Goal: Information Seeking & Learning: Learn about a topic

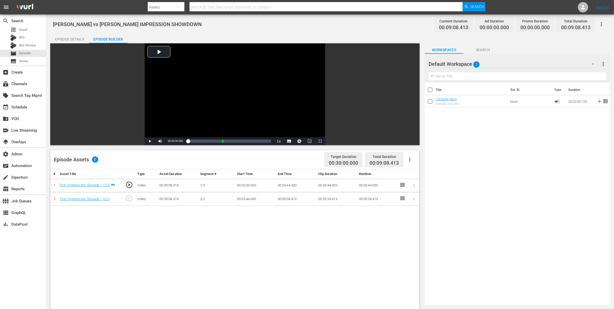
click at [67, 37] on div "Episode Details" at bounding box center [69, 39] width 39 height 12
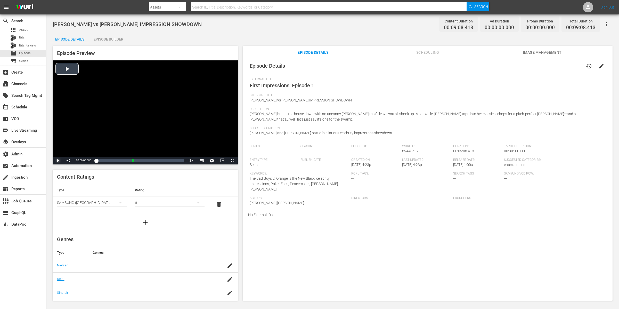
click at [58, 160] on span "Video Player" at bounding box center [58, 160] width 0 height 0
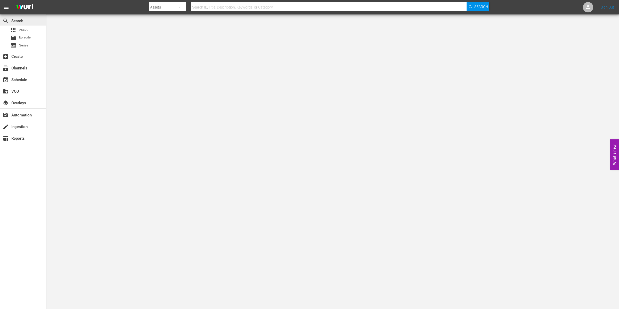
click at [23, 24] on div "search Search" at bounding box center [23, 20] width 46 height 10
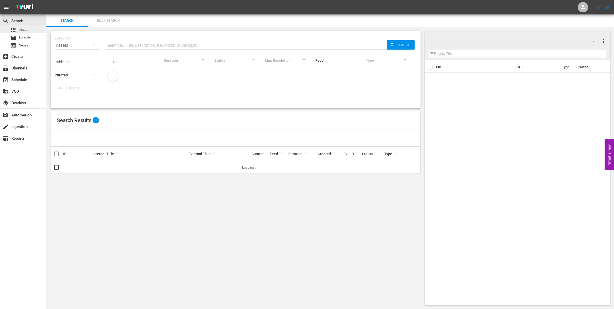
click at [29, 28] on div "apps Asset" at bounding box center [23, 29] width 46 height 7
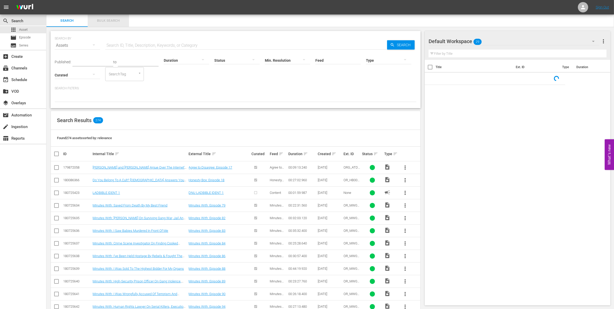
click at [113, 21] on span "Bulk Search" at bounding box center [108, 21] width 35 height 6
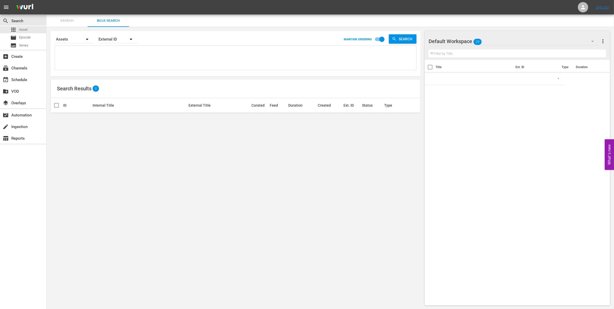
click at [100, 53] on textarea at bounding box center [236, 58] width 360 height 23
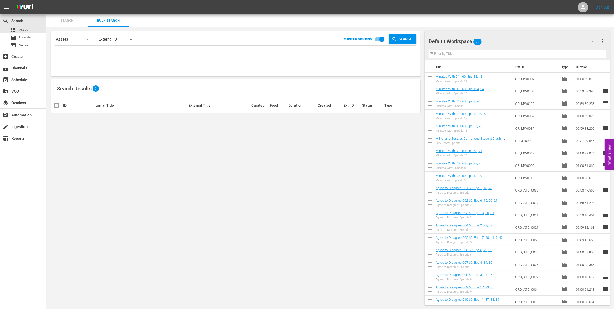
paste textarea "OR_SW0133 OR_SW0134 OR_SW0137 OR_SW0141"
type textarea "OR_SW0133 OR_SW0134 OR_SW0137 OR_SW0141"
click at [19, 26] on div "apps Asset" at bounding box center [18, 29] width 17 height 7
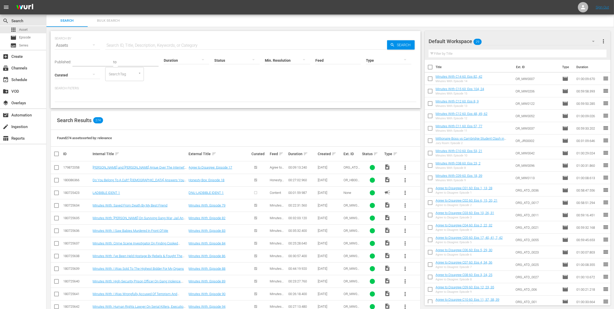
click at [87, 93] on div at bounding box center [236, 97] width 362 height 9
click at [339, 155] on div "Created sort" at bounding box center [330, 154] width 24 height 6
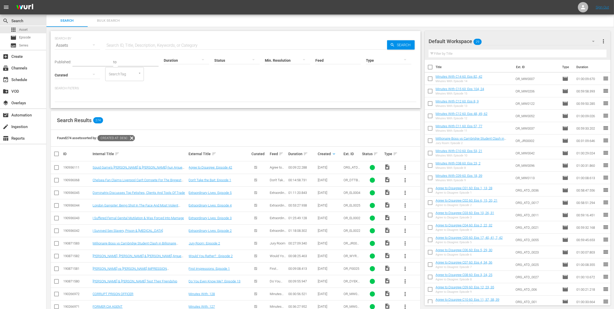
click at [120, 45] on input "text" at bounding box center [246, 45] width 282 height 12
paste input "OR_DYEKM0022"
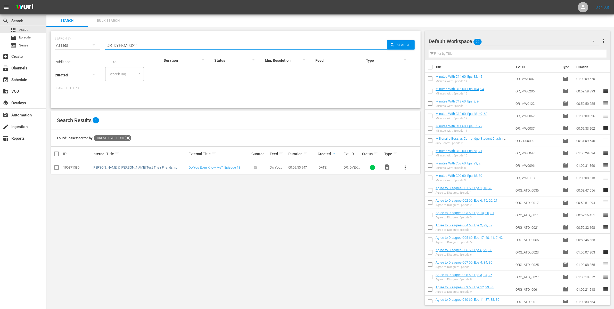
type input "OR_DYEKM0022"
click at [151, 167] on link "[PERSON_NAME] & [PERSON_NAME] Test Their Friendship" at bounding box center [135, 167] width 85 height 4
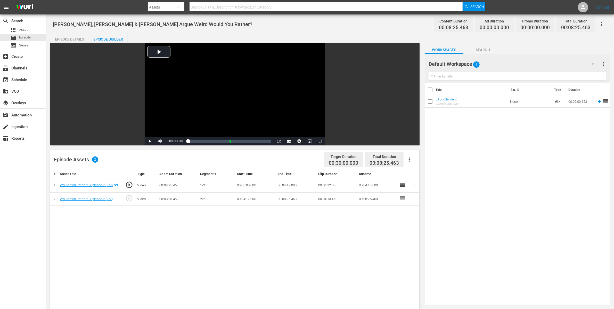
click at [75, 32] on div "[PERSON_NAME], [PERSON_NAME] & [PERSON_NAME] Argue Weird Would You Rather? Cont…" at bounding box center [329, 228] width 567 height 429
click at [76, 42] on div "Episode Details" at bounding box center [69, 39] width 39 height 12
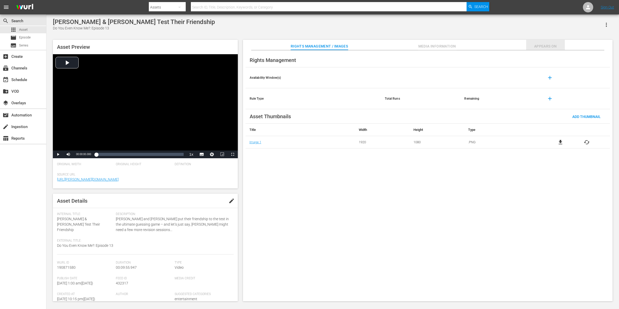
click at [495, 43] on button "Appears On" at bounding box center [545, 45] width 39 height 10
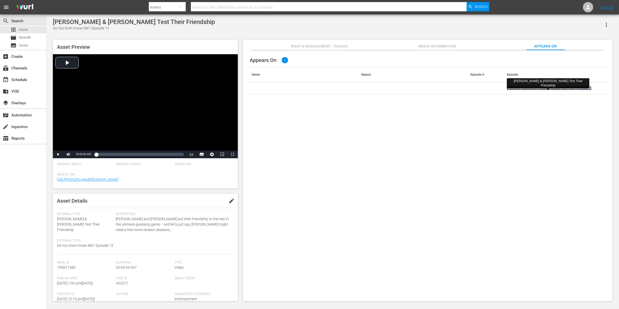
click at [495, 87] on link "Ana De Armas & Norman Reedus Test Their Friendship" at bounding box center [549, 88] width 85 height 4
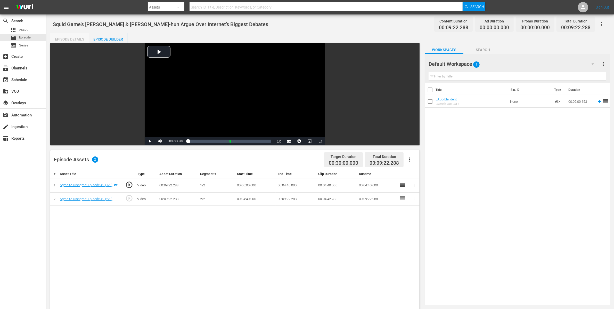
click at [63, 39] on div "Episode Details" at bounding box center [69, 39] width 39 height 12
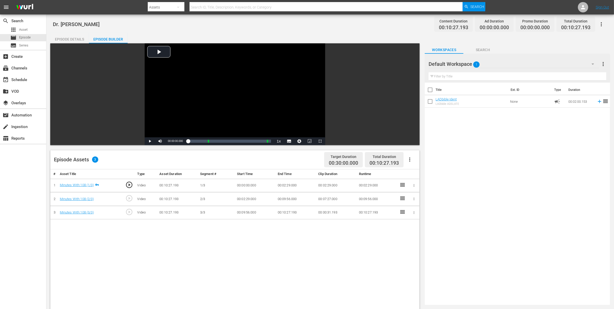
click at [67, 40] on div "Episode Details" at bounding box center [69, 39] width 39 height 12
click at [78, 36] on div "Episode Details" at bounding box center [69, 39] width 39 height 12
click at [64, 41] on div "Episode Details" at bounding box center [69, 39] width 39 height 12
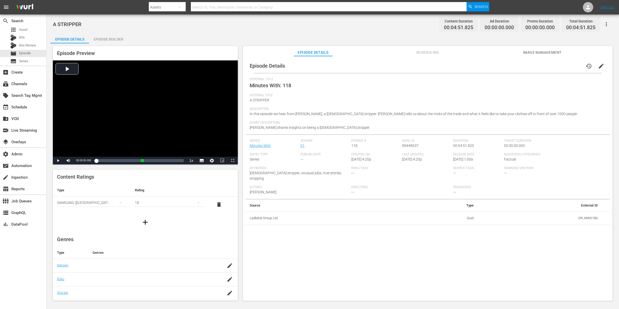
click at [257, 30] on div "A STRIPPER Content Duration 00:04:51.825 Ad Duration 00:00:00.000 Promo Duratio…" at bounding box center [332, 157] width 572 height 287
click at [342, 98] on div "Internal Title A STRIPPER" at bounding box center [428, 100] width 356 height 14
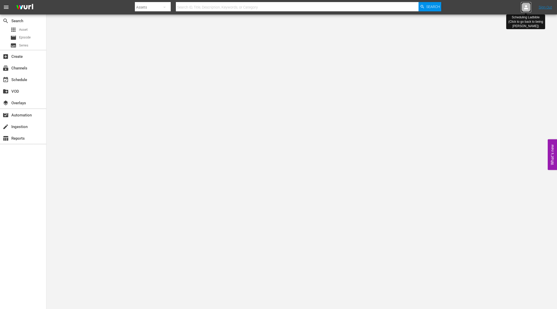
click at [524, 8] on icon at bounding box center [526, 7] width 4 height 4
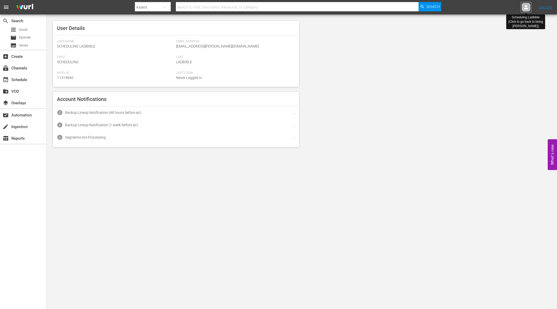
click at [524, 8] on icon at bounding box center [526, 7] width 4 height 4
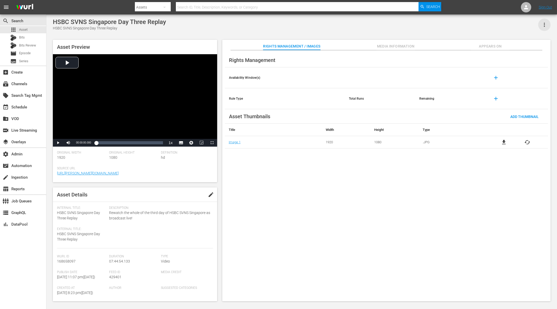
click at [547, 26] on icon "button" at bounding box center [544, 25] width 6 height 6
click at [516, 40] on div "Segmentation Clips" at bounding box center [522, 39] width 50 height 12
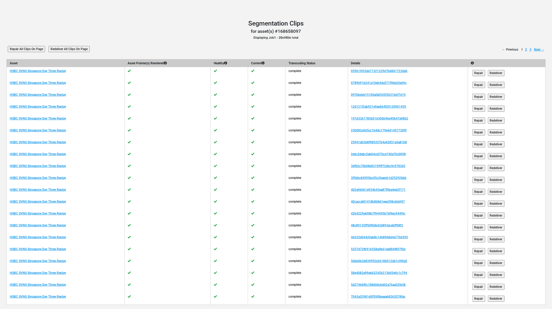
scroll to position [26, 0]
